Goal: Check status: Check status

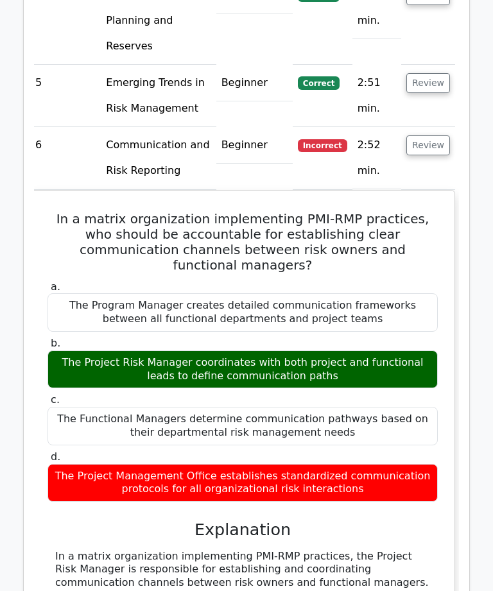
scroll to position [1054, 0]
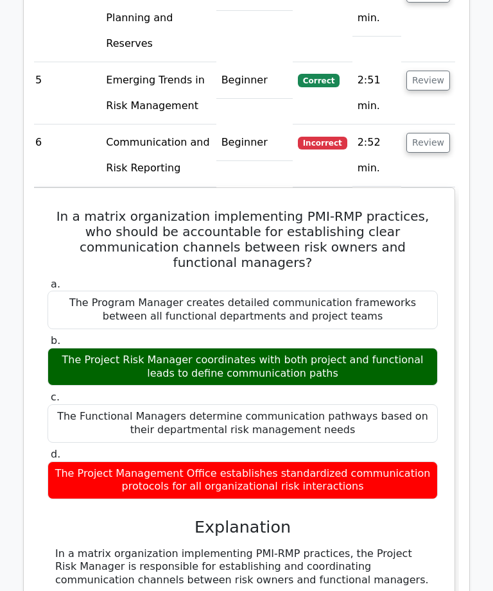
click at [425, 517] on h3 "Explanation" at bounding box center [242, 526] width 375 height 19
click at [417, 429] on div "a. The Program Manager creates detailed communication frameworks between all fu…" at bounding box center [242, 590] width 393 height 630
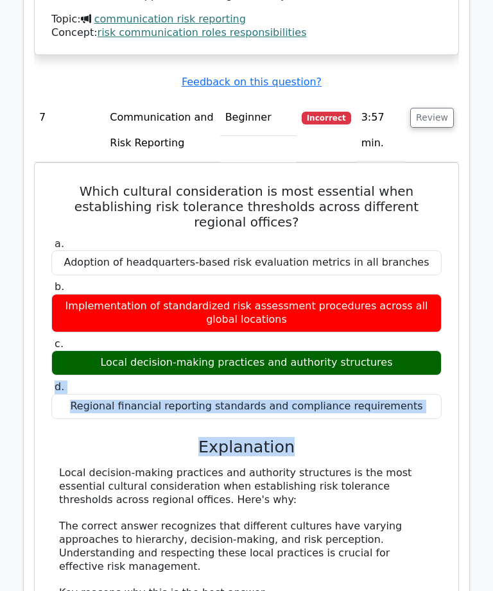
scroll to position [1926, 0]
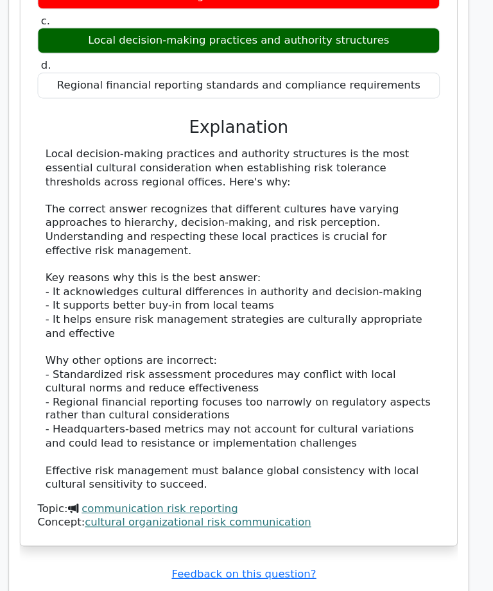
scroll to position [2243, 0]
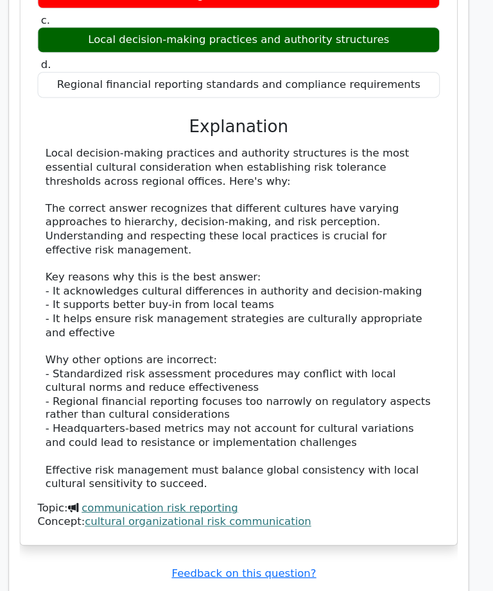
click at [178, 142] on div "Local decision-making practices and authority structures is the most essential …" at bounding box center [246, 309] width 375 height 334
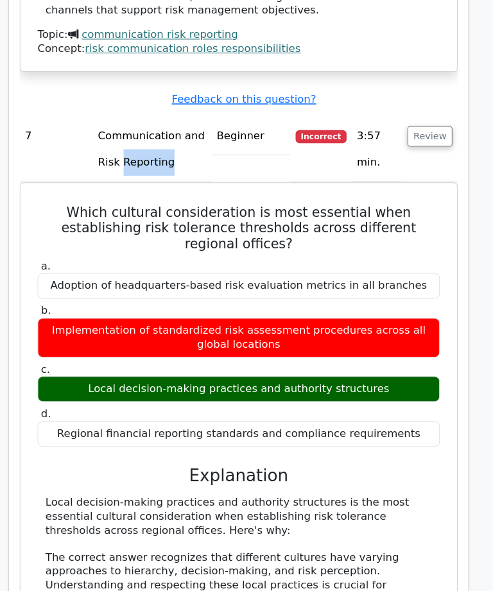
scroll to position [1915, 0]
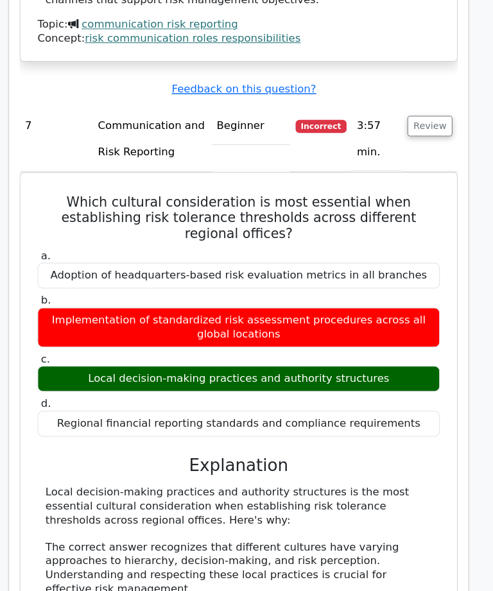
click at [105, 399] on div "Regional financial reporting standards and compliance requirements" at bounding box center [246, 411] width 390 height 25
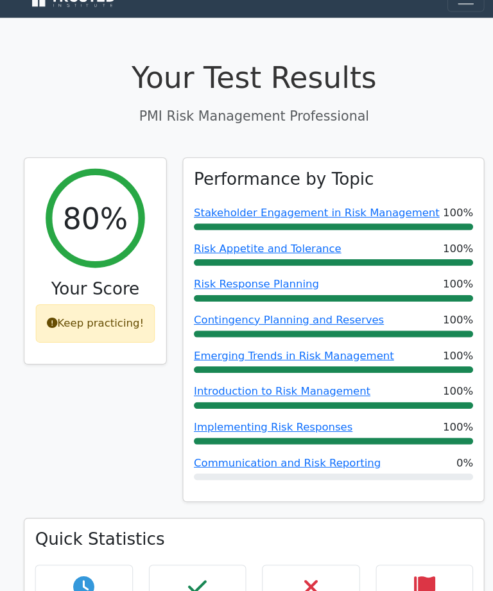
scroll to position [0, 0]
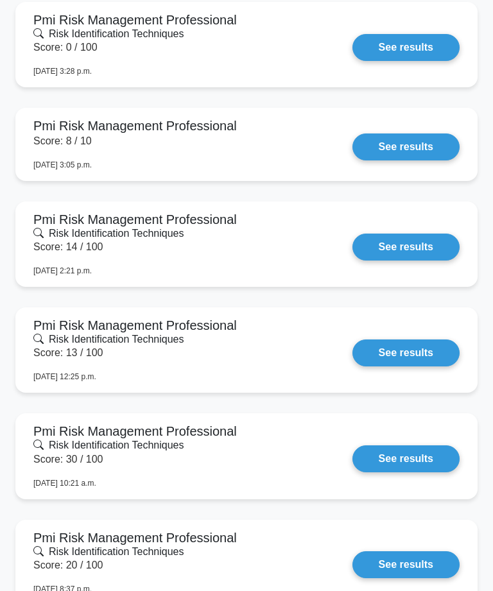
scroll to position [979, 0]
click at [418, 49] on link "See results" at bounding box center [405, 47] width 107 height 27
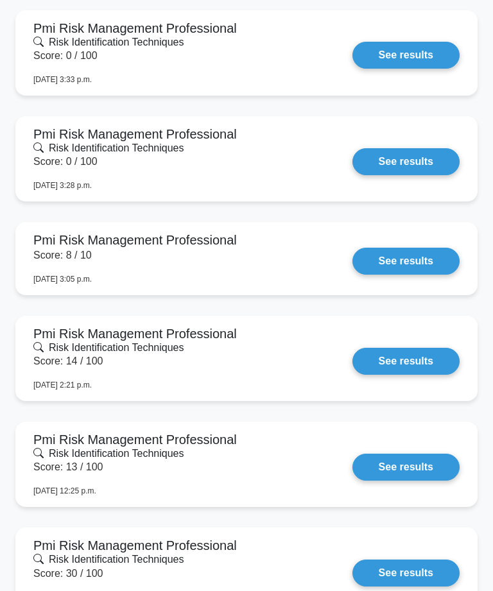
scroll to position [864, 0]
click at [417, 51] on link "See results" at bounding box center [405, 55] width 107 height 27
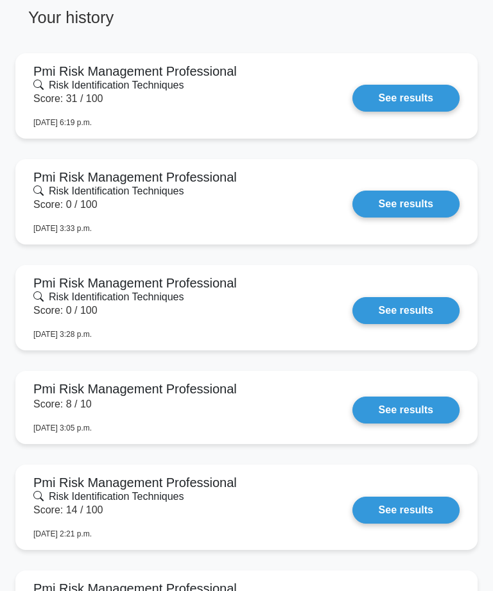
scroll to position [716, 0]
click at [415, 97] on link "See results" at bounding box center [405, 98] width 107 height 27
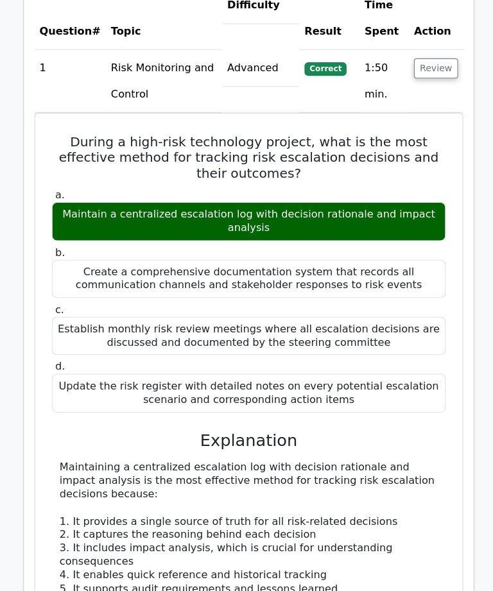
scroll to position [1194, 0]
